Goal: Information Seeking & Learning: Learn about a topic

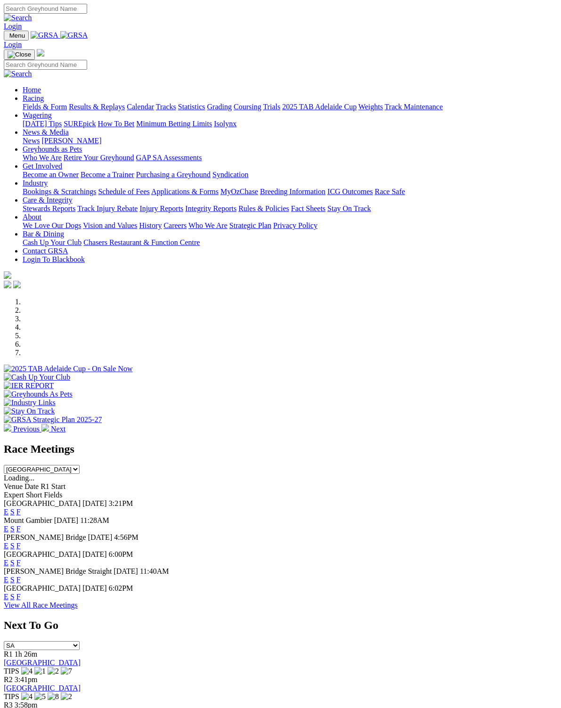
scroll to position [1, 0]
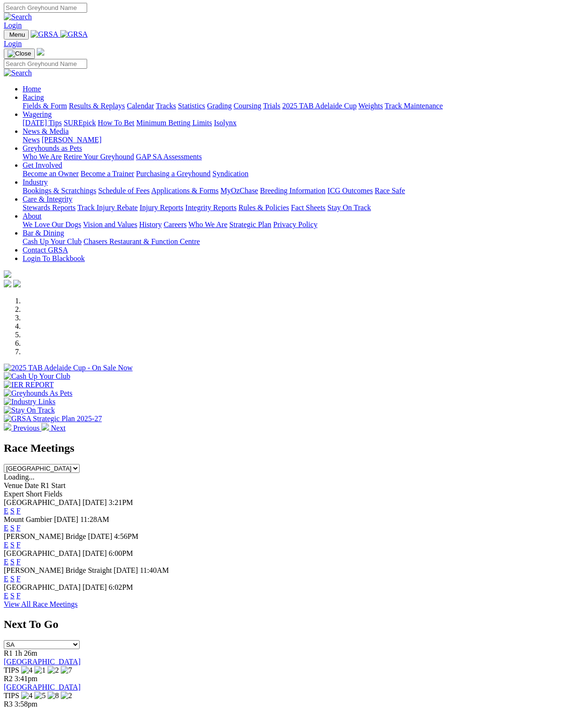
click at [21, 507] on link "F" at bounding box center [18, 511] width 4 height 8
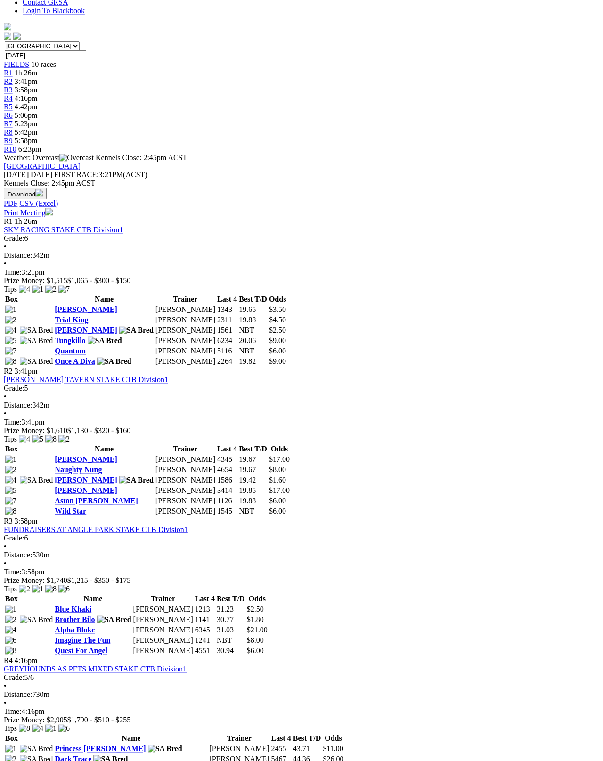
scroll to position [263, 0]
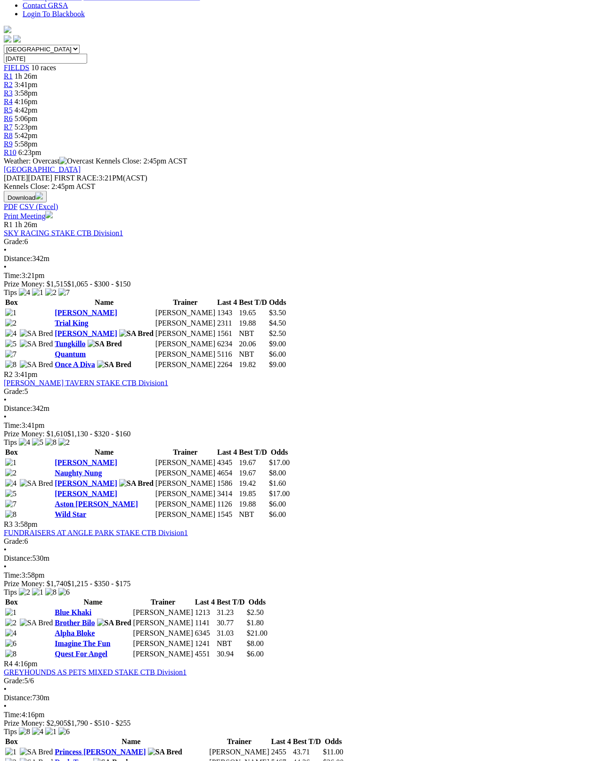
click at [69, 608] on link "Blue Khaki" at bounding box center [73, 612] width 37 height 8
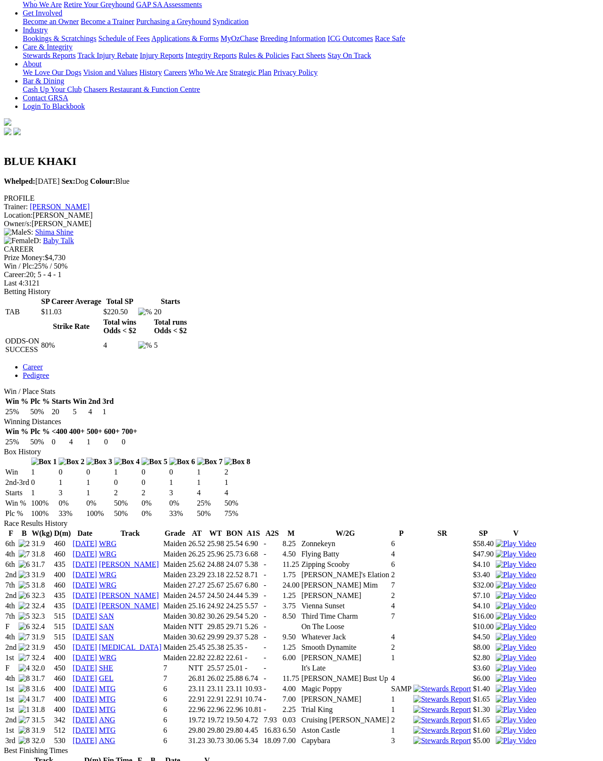
scroll to position [170, 0]
click at [496, 654] on img at bounding box center [516, 658] width 41 height 8
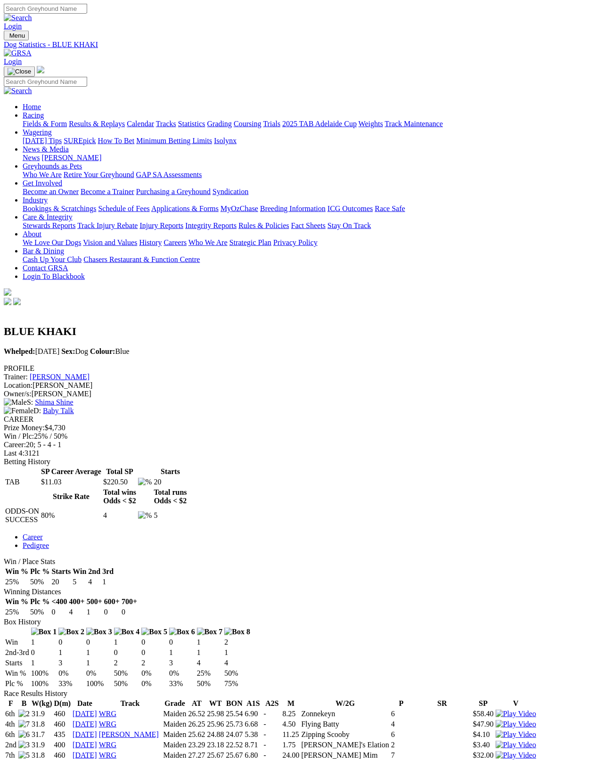
scroll to position [0, 0]
click at [32, 120] on link "Fields & Form" at bounding box center [45, 124] width 44 height 8
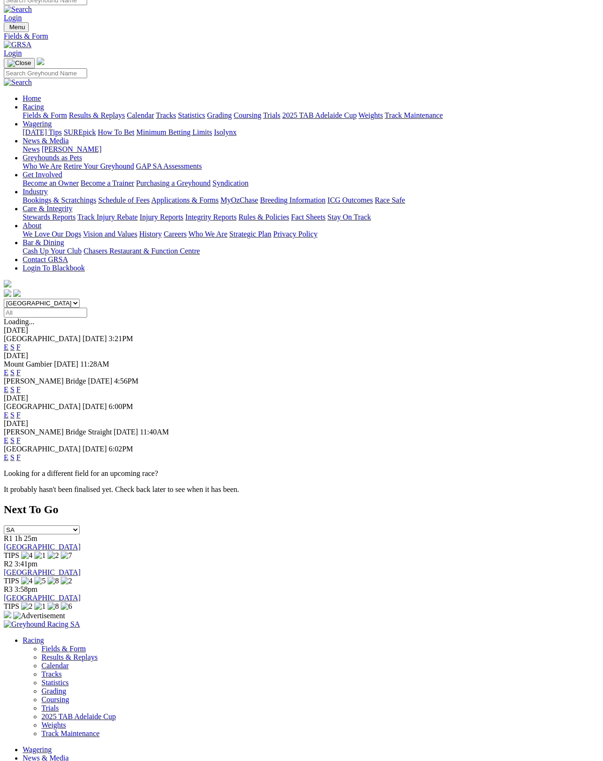
scroll to position [8, 0]
click at [21, 369] on link "F" at bounding box center [18, 373] width 4 height 8
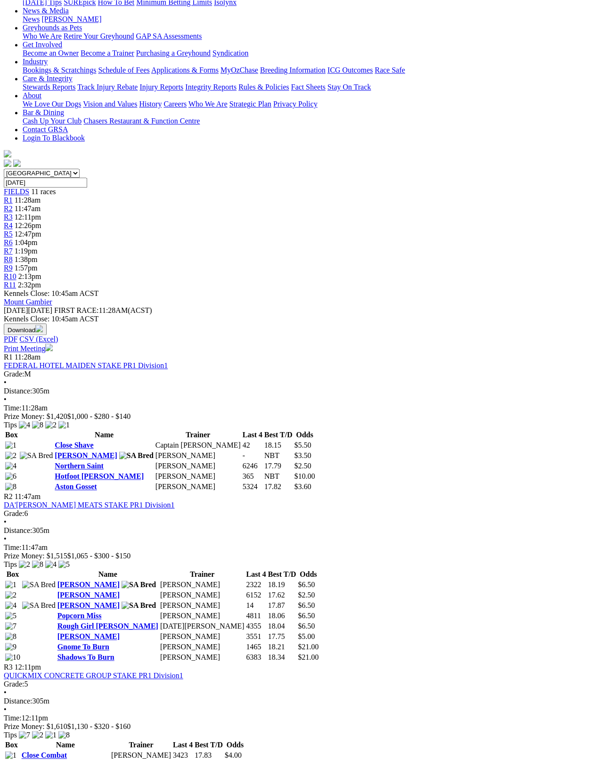
scroll to position [135, 0]
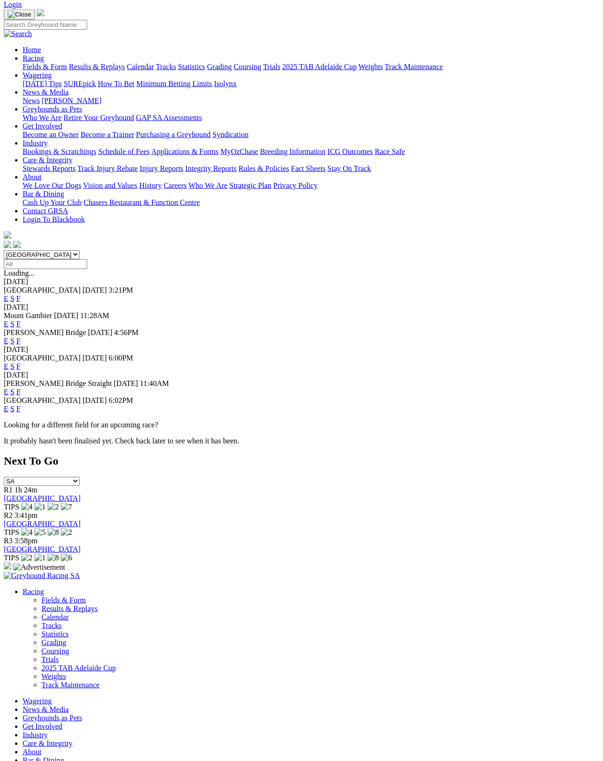
scroll to position [57, 0]
click at [21, 337] on link "F" at bounding box center [18, 341] width 4 height 8
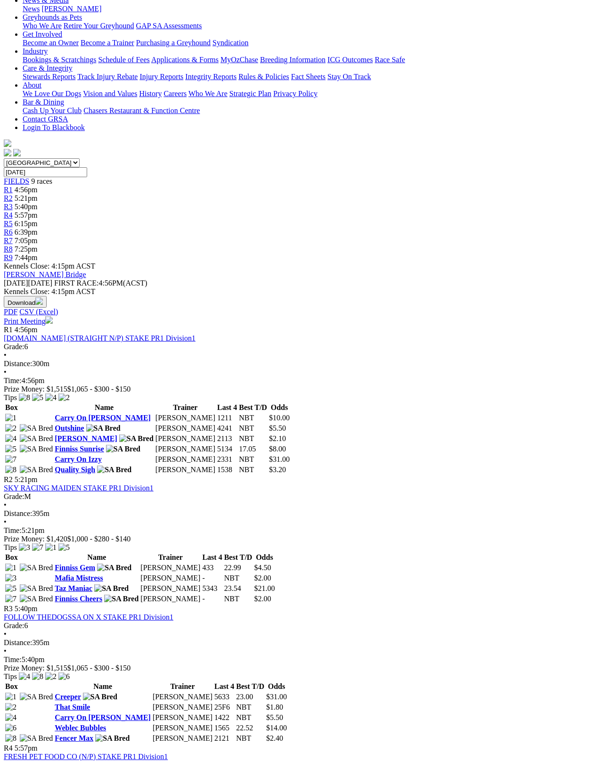
scroll to position [149, 0]
click at [102, 595] on link "Finniss Cheers" at bounding box center [79, 599] width 48 height 8
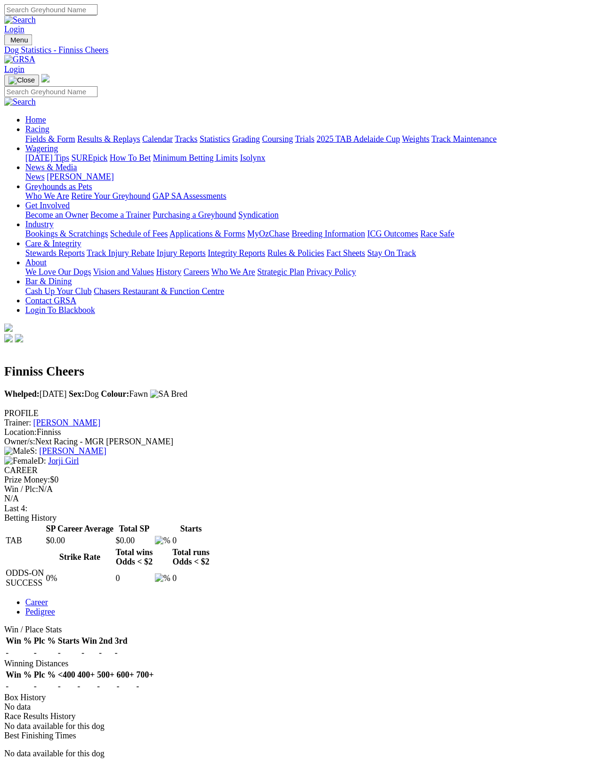
scroll to position [5, 0]
